Goal: Task Accomplishment & Management: Use online tool/utility

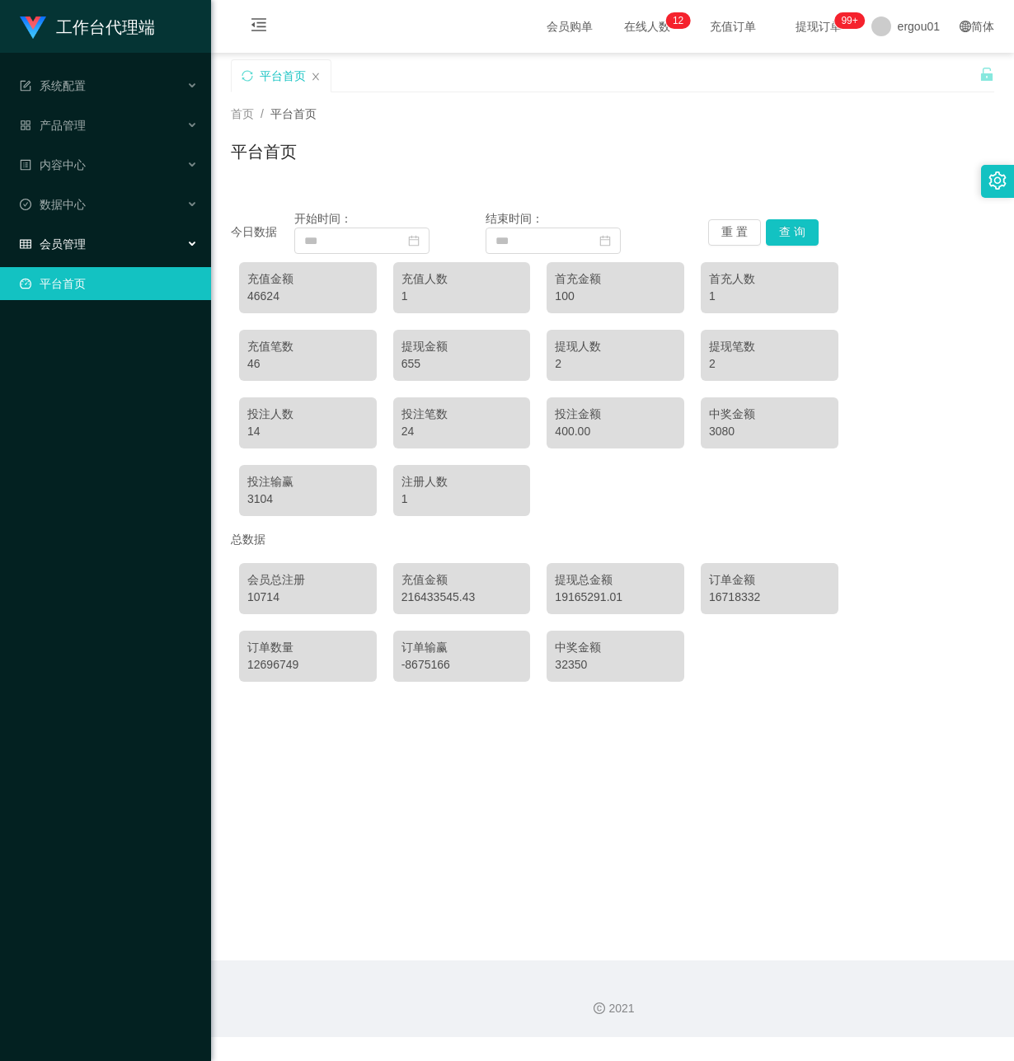
drag, startPoint x: 148, startPoint y: 228, endPoint x: 144, endPoint y: 236, distance: 8.5
click at [148, 228] on div "会员管理" at bounding box center [105, 244] width 211 height 33
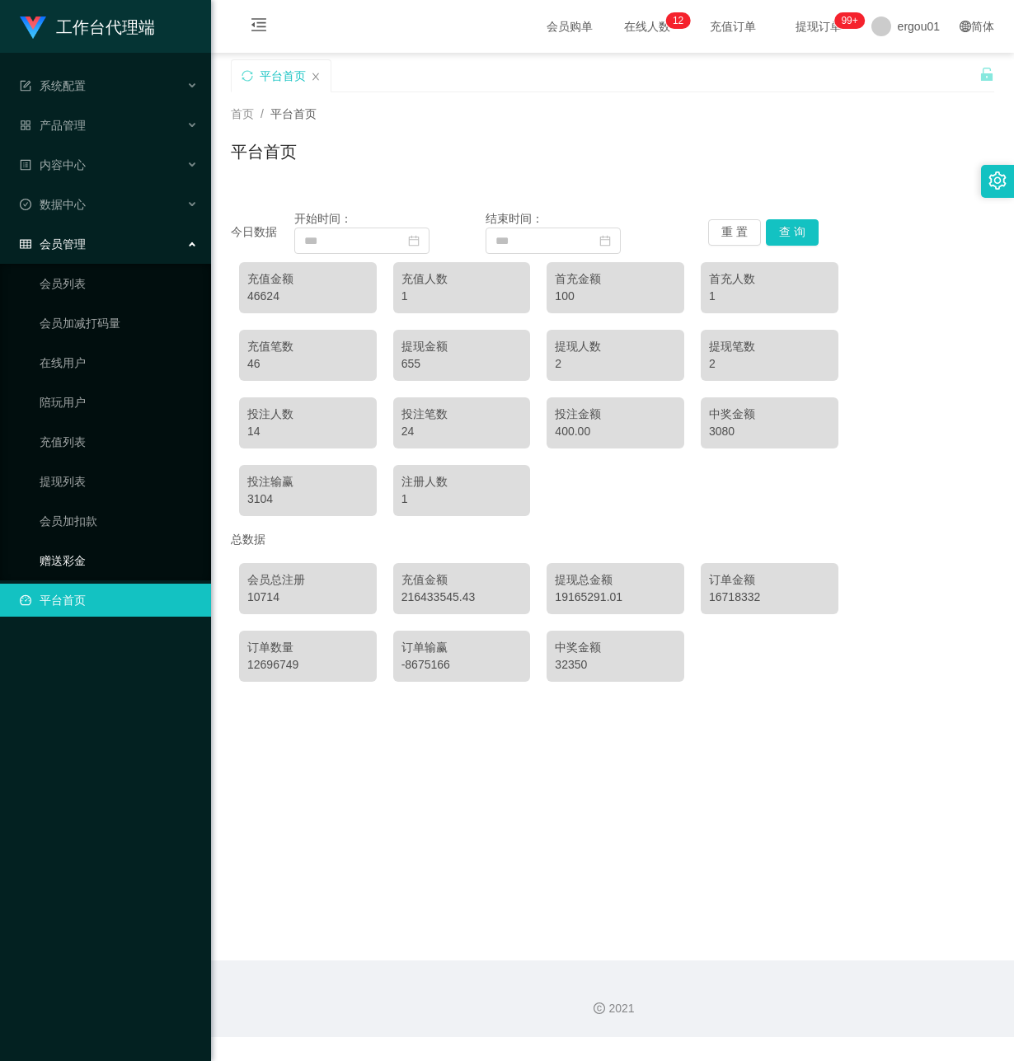
click at [69, 544] on link "赠送彩金" at bounding box center [119, 560] width 158 height 33
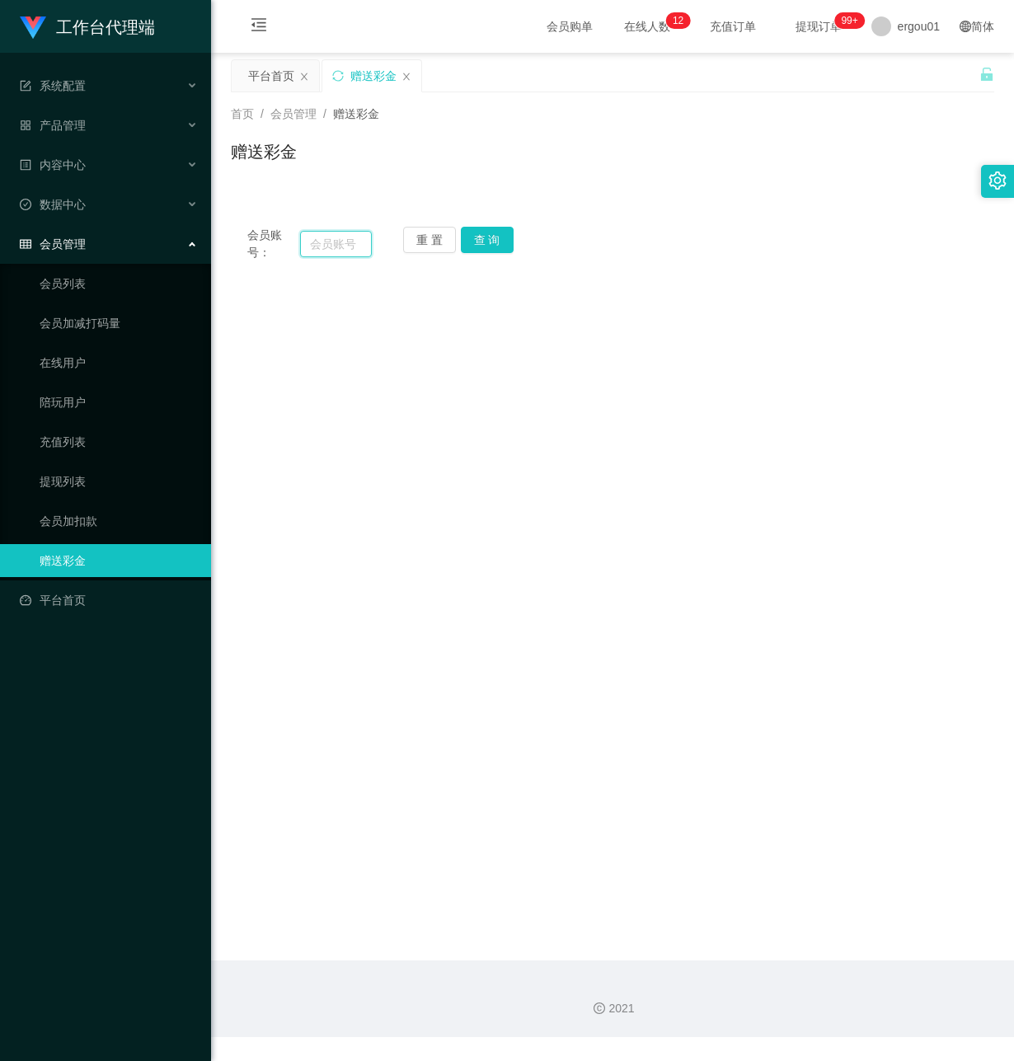
click at [327, 250] on input "text" at bounding box center [336, 244] width 72 height 26
paste input "powerng"
type input "powerng"
click at [481, 238] on button "查 询" at bounding box center [487, 240] width 53 height 26
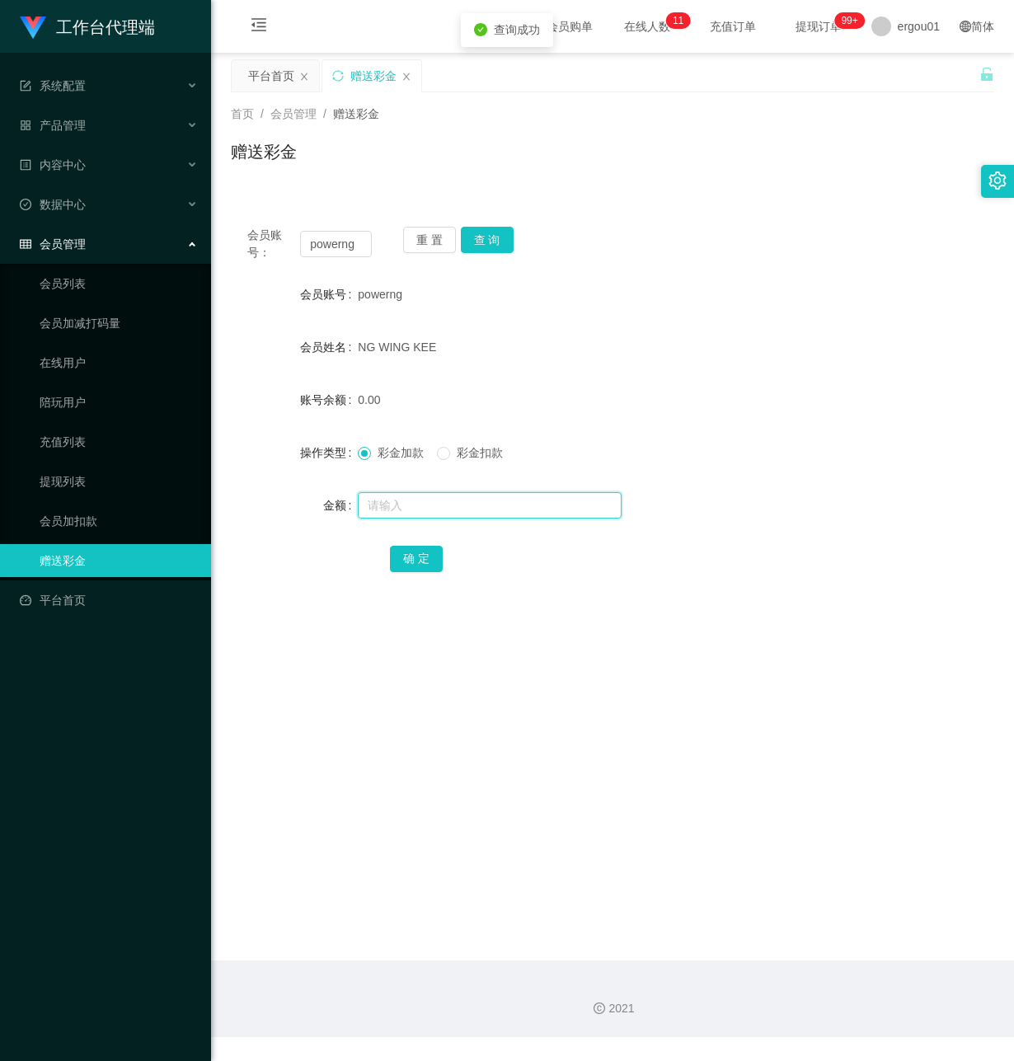
click at [403, 515] on input "text" at bounding box center [490, 505] width 264 height 26
drag, startPoint x: 374, startPoint y: 788, endPoint x: 458, endPoint y: 668, distance: 146.2
click at [383, 782] on main "关闭左侧 关闭右侧 关闭其它 刷新页面 平台首页 赠送彩金 首页 / 会员管理 / 赠送彩金 / 赠送彩金 会员账号： powerng 重 置 查 询 会员账…" at bounding box center [612, 507] width 803 height 908
click at [426, 503] on input "text" at bounding box center [490, 505] width 264 height 26
type input "1000"
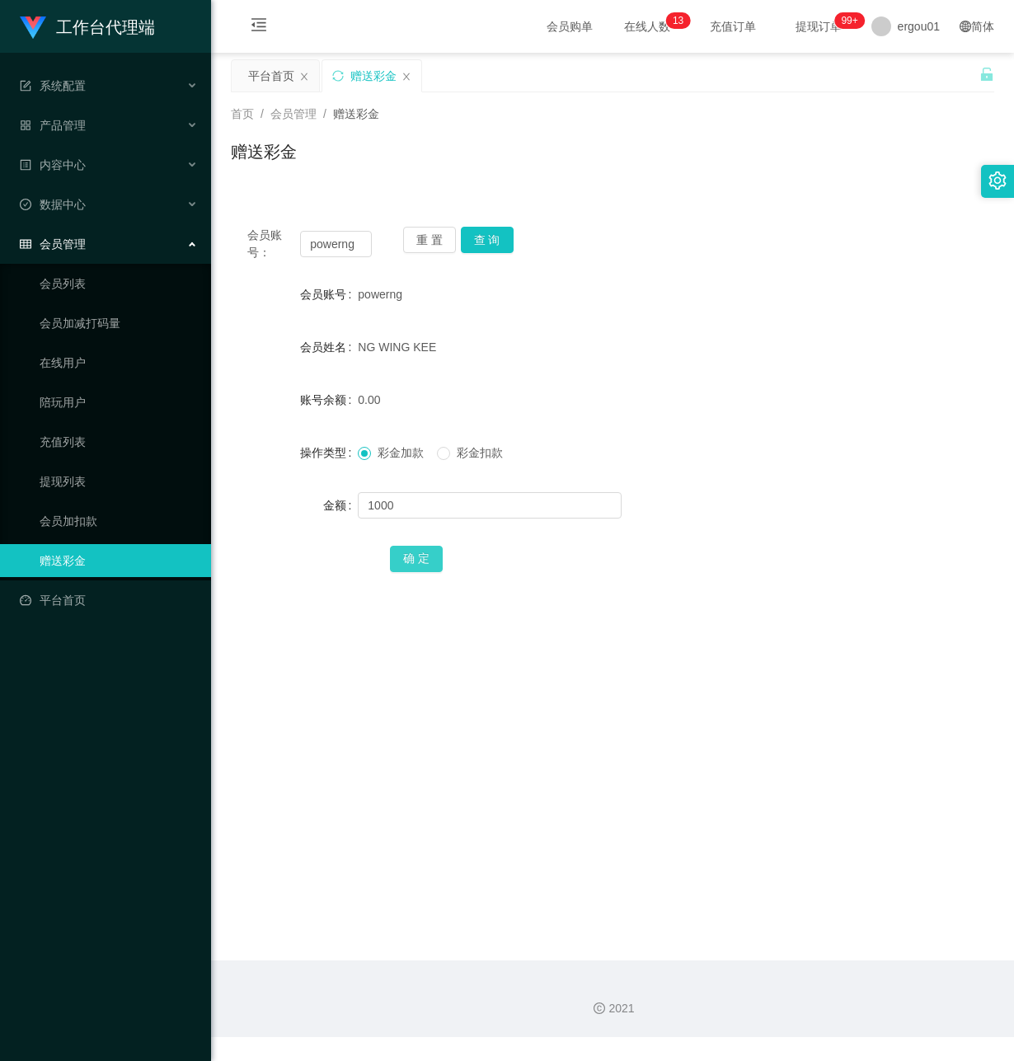
click at [418, 555] on button "确 定" at bounding box center [416, 559] width 53 height 26
